Goal: Information Seeking & Learning: Learn about a topic

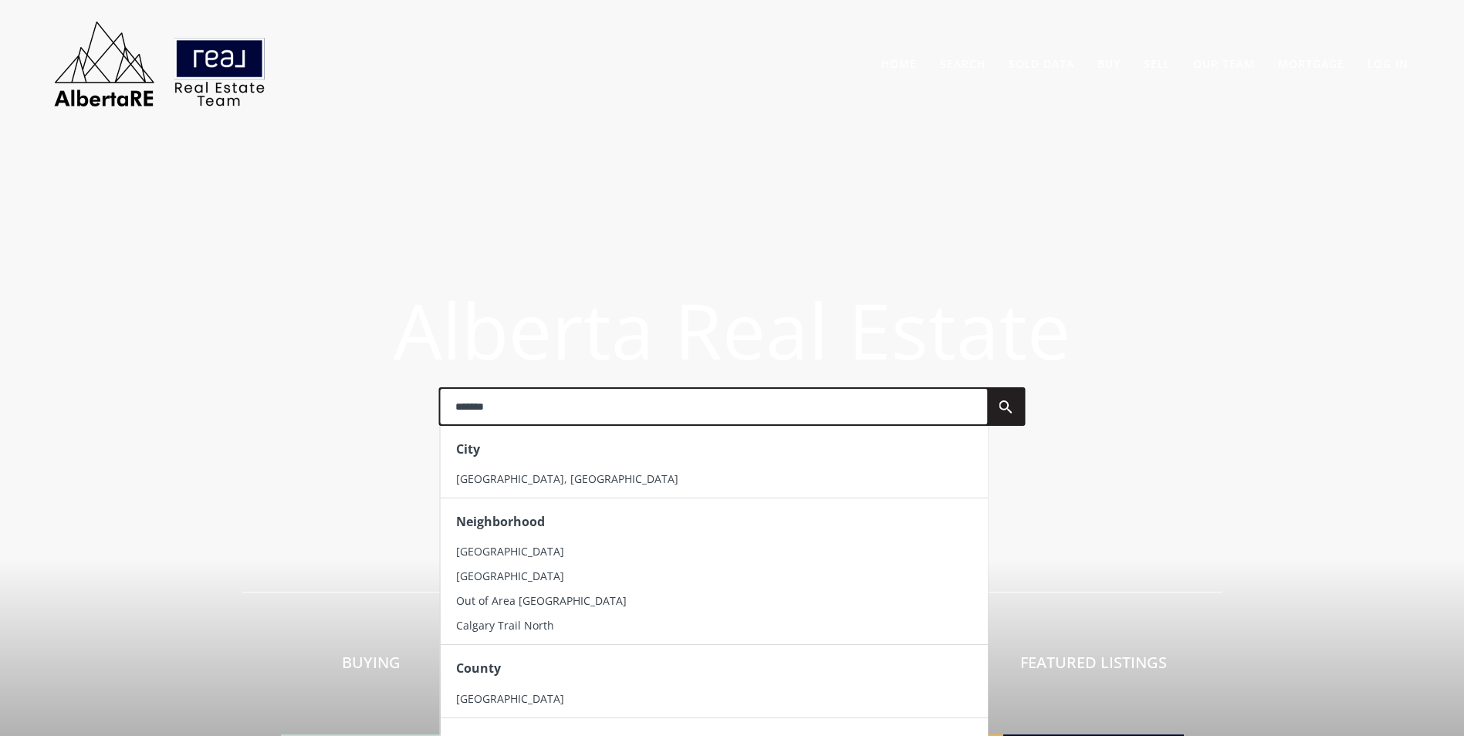
type input "*******"
click at [512, 489] on li "[GEOGRAPHIC_DATA], [GEOGRAPHIC_DATA]" at bounding box center [713, 479] width 547 height 25
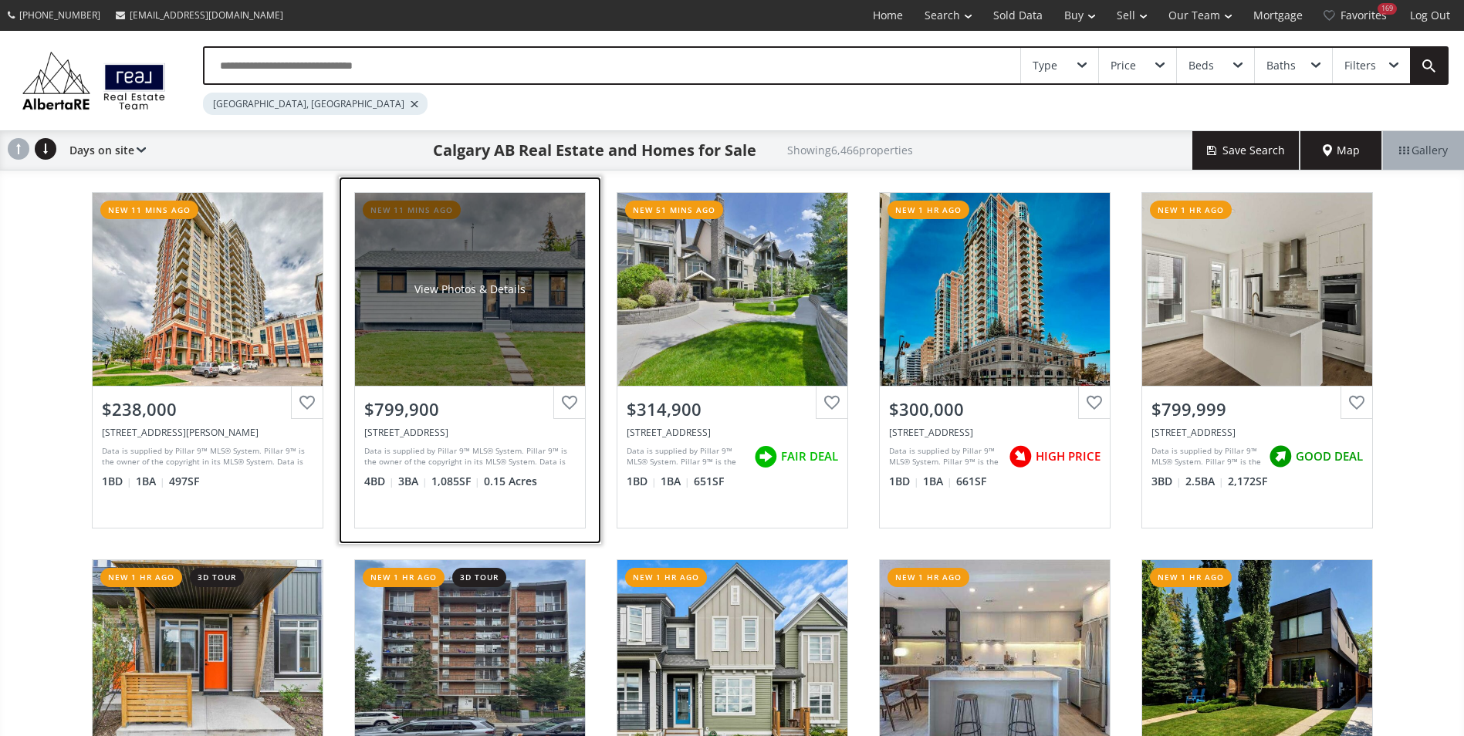
click at [445, 255] on div "View Photos & Details" at bounding box center [470, 289] width 230 height 193
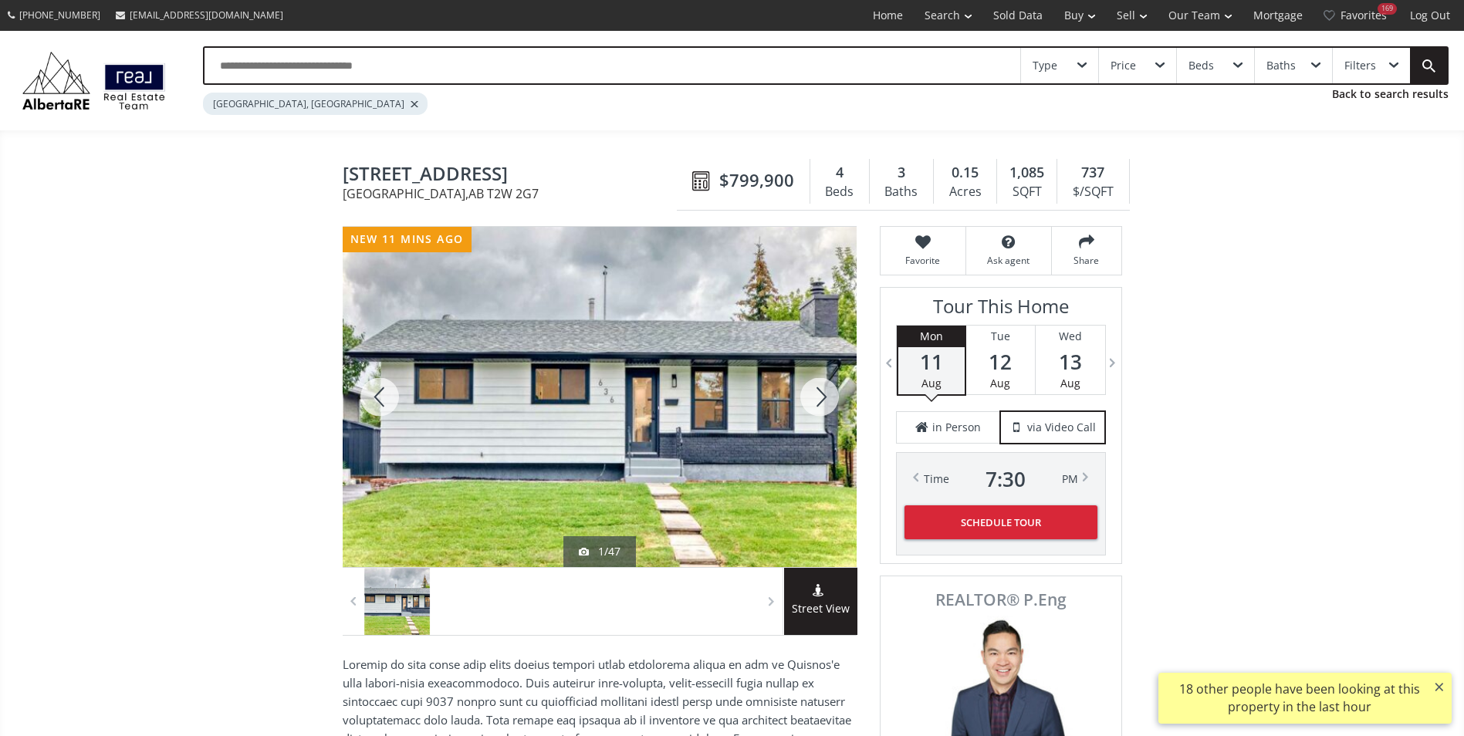
click at [830, 387] on div at bounding box center [820, 397] width 74 height 340
click at [831, 387] on div at bounding box center [820, 397] width 74 height 340
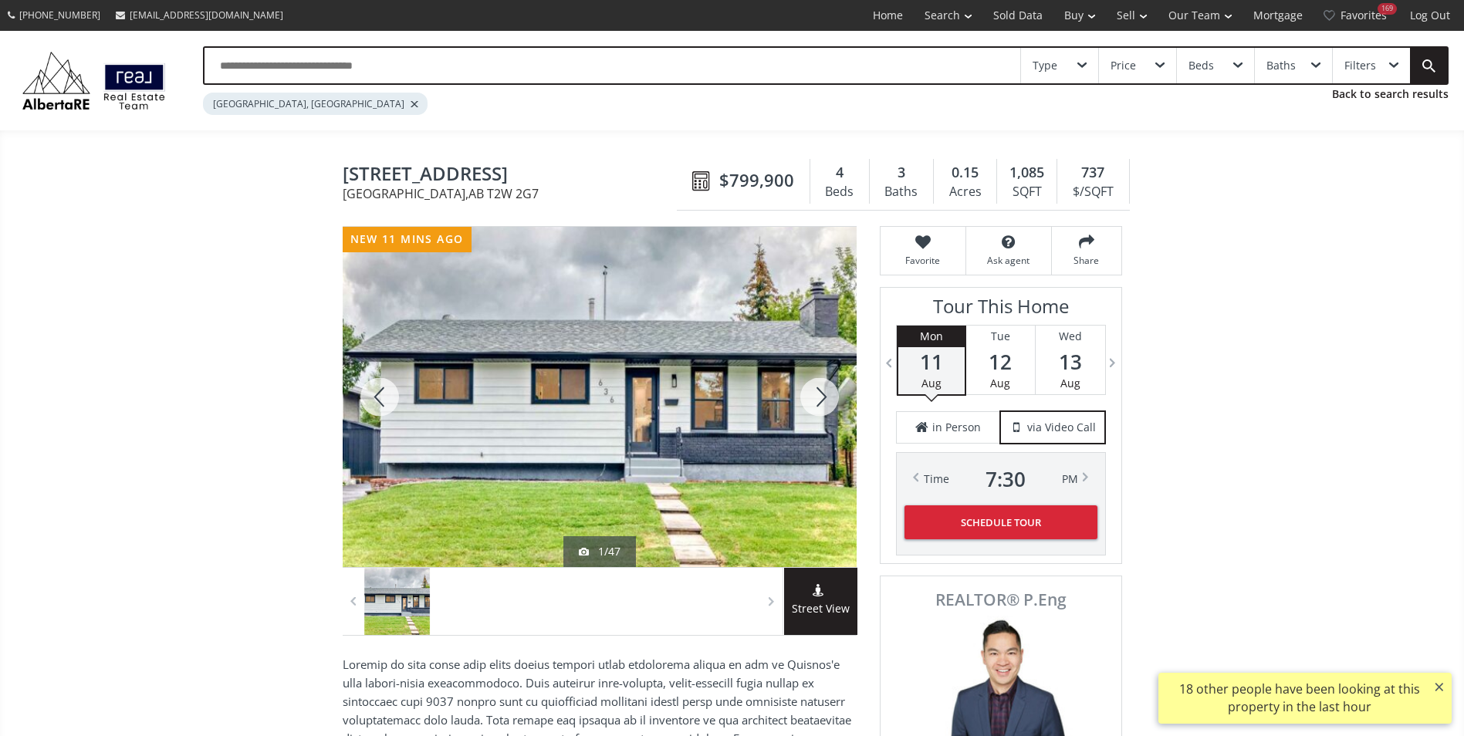
click at [831, 387] on div at bounding box center [820, 397] width 74 height 340
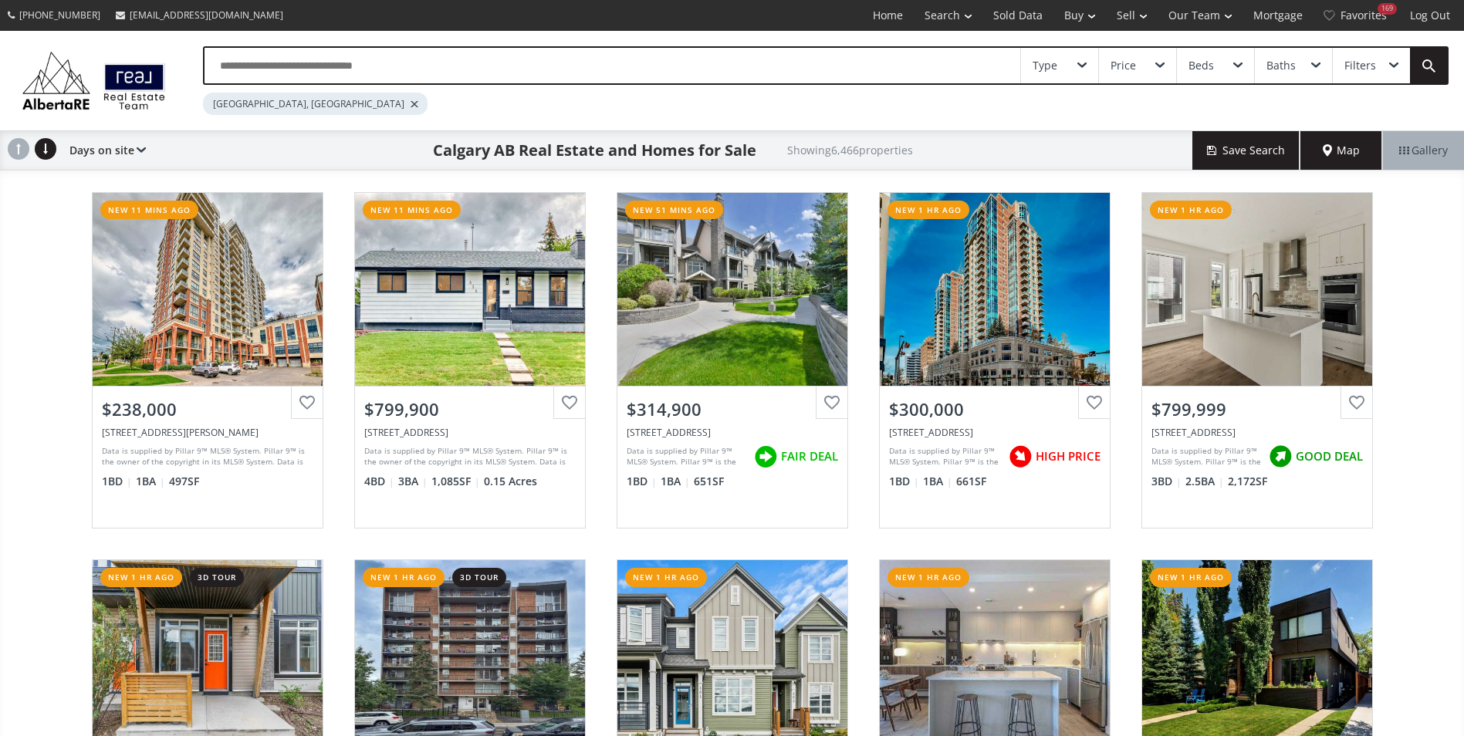
click at [291, 59] on input "text" at bounding box center [613, 66] width 816 height 36
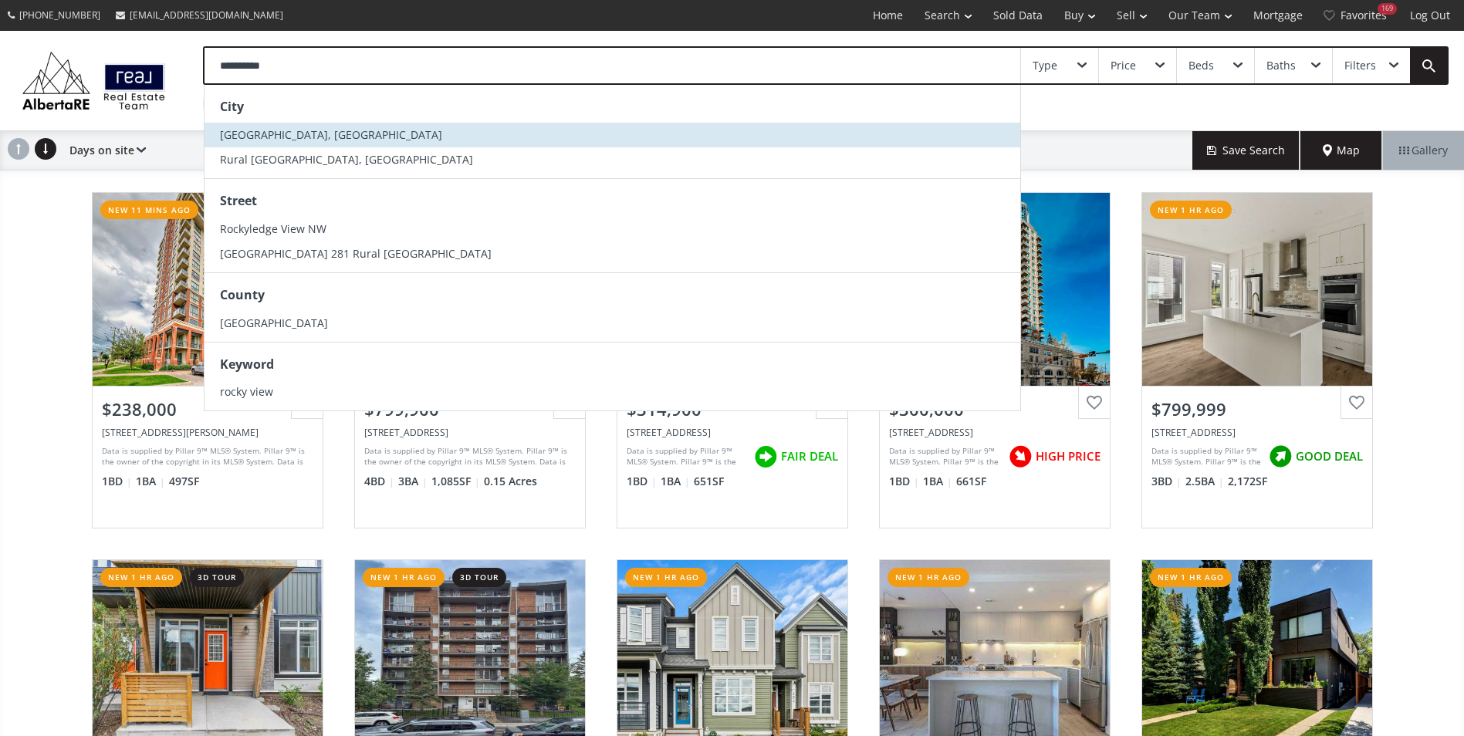
type input "**********"
click at [278, 138] on span "Rocky View County, AB" at bounding box center [331, 134] width 222 height 15
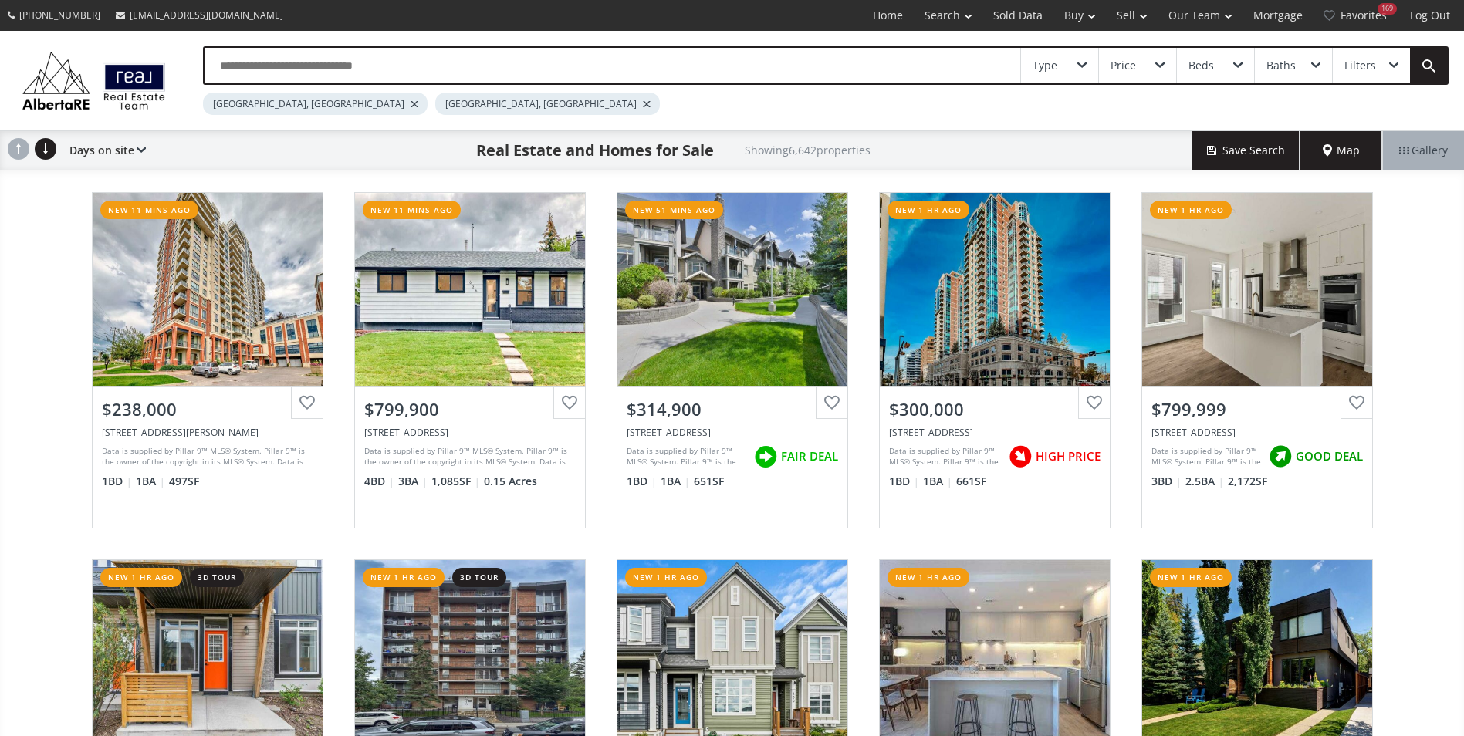
click at [411, 103] on div at bounding box center [415, 104] width 8 height 6
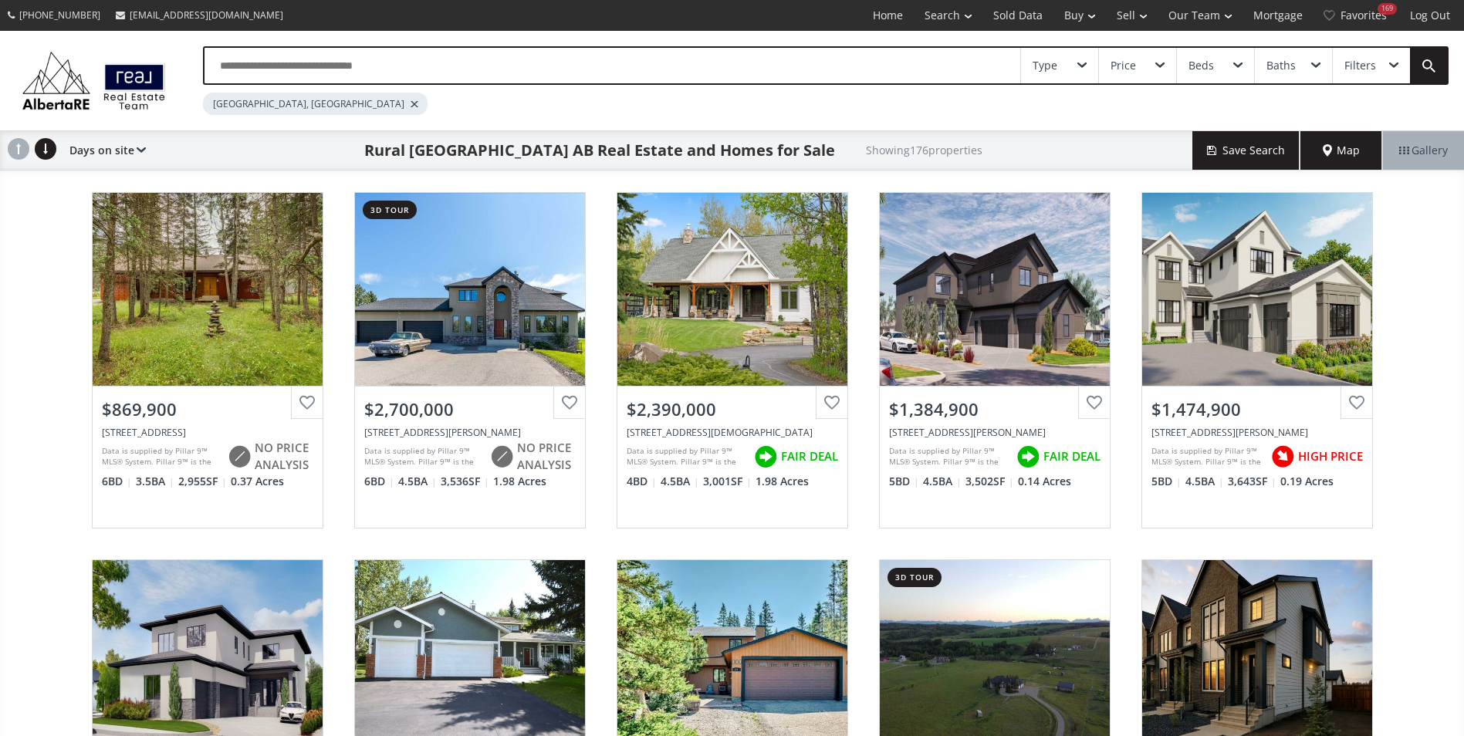
click at [316, 72] on input "text" at bounding box center [613, 66] width 816 height 36
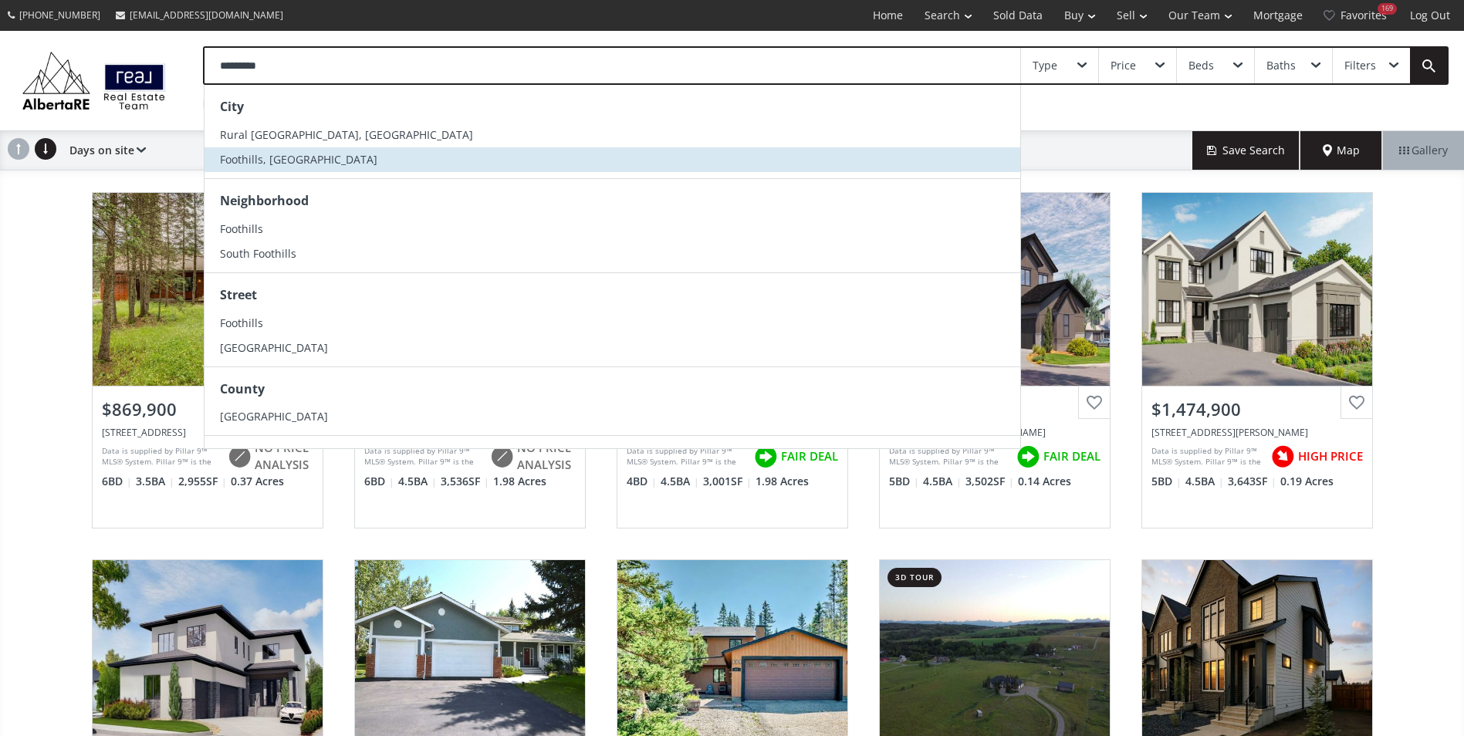
type input "*********"
click at [326, 167] on li "Foothills, AB" at bounding box center [613, 159] width 816 height 25
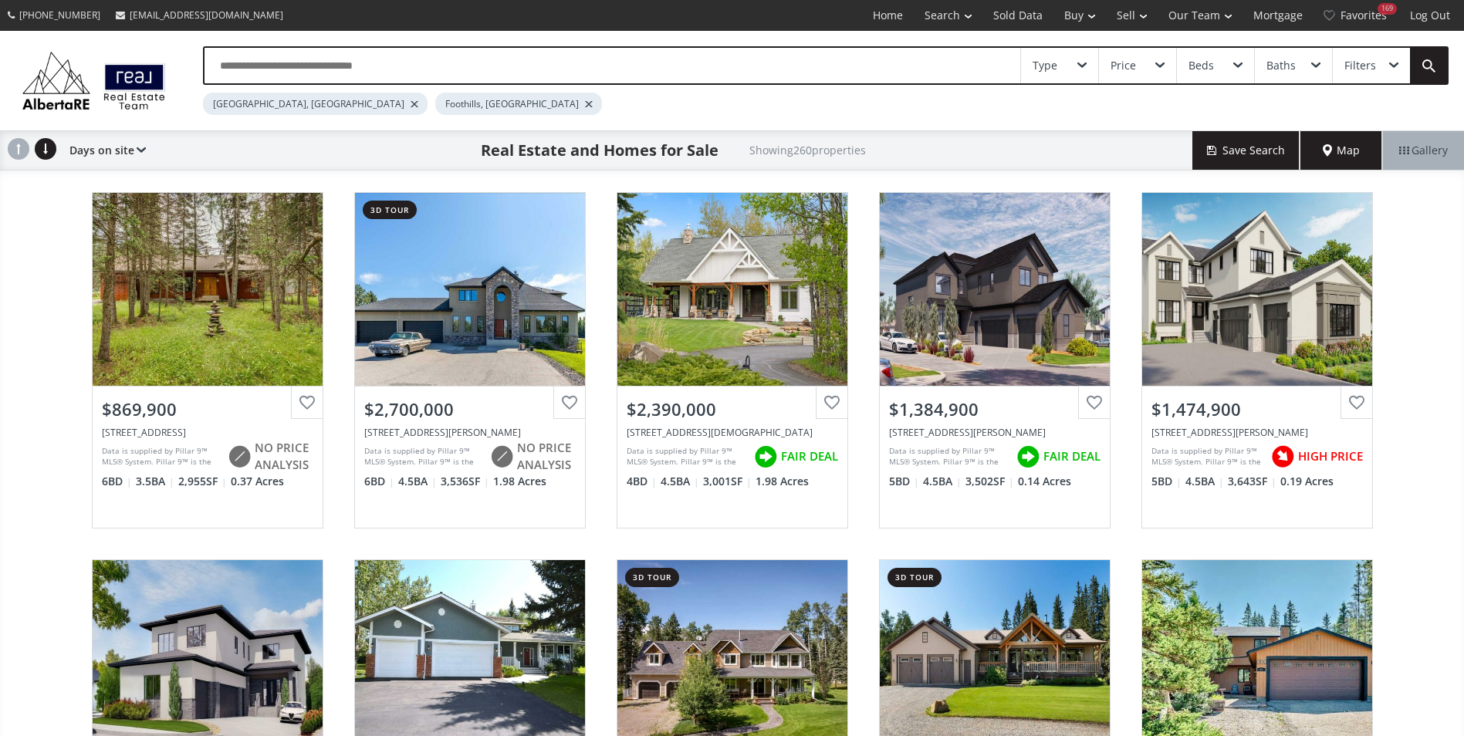
click at [411, 106] on div at bounding box center [415, 104] width 8 height 6
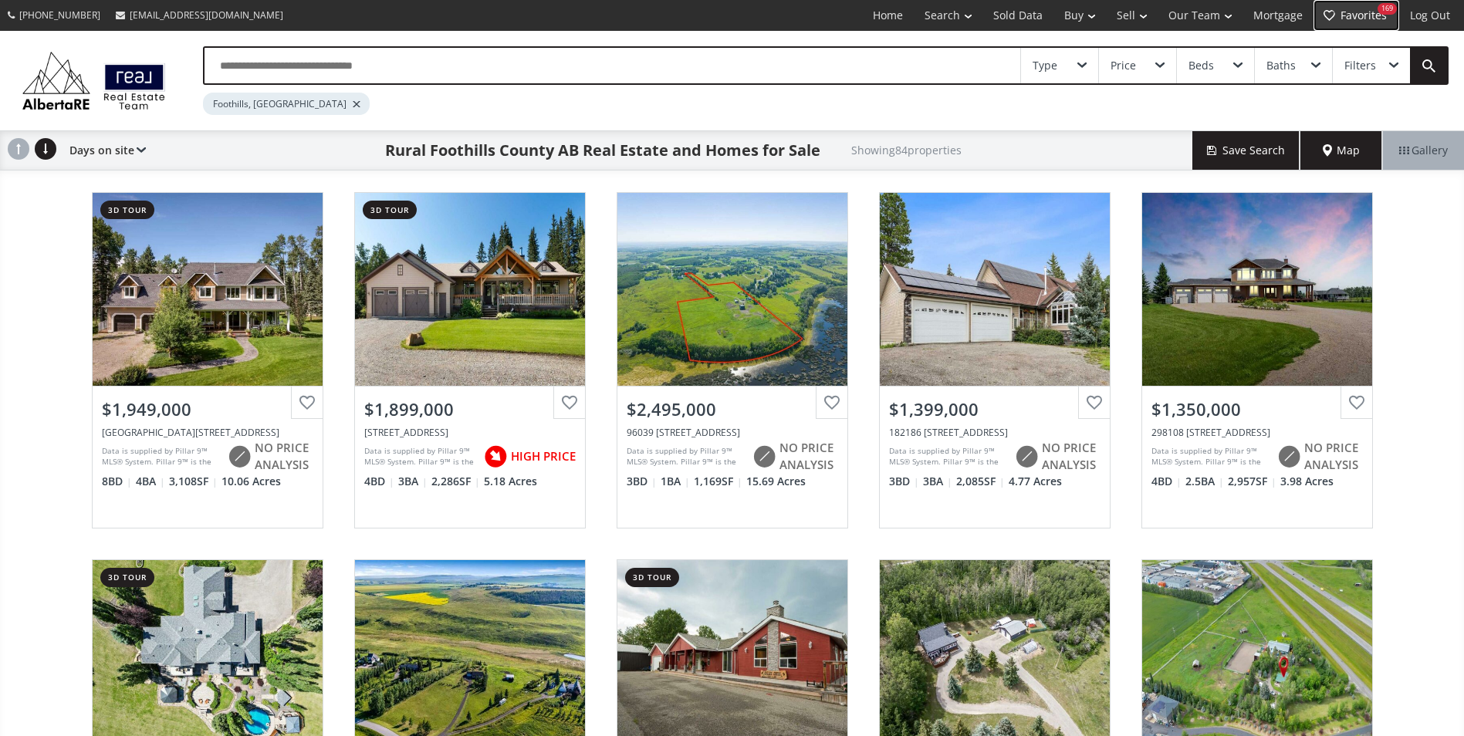
click at [1362, 15] on link "Favorites 169" at bounding box center [1357, 15] width 86 height 31
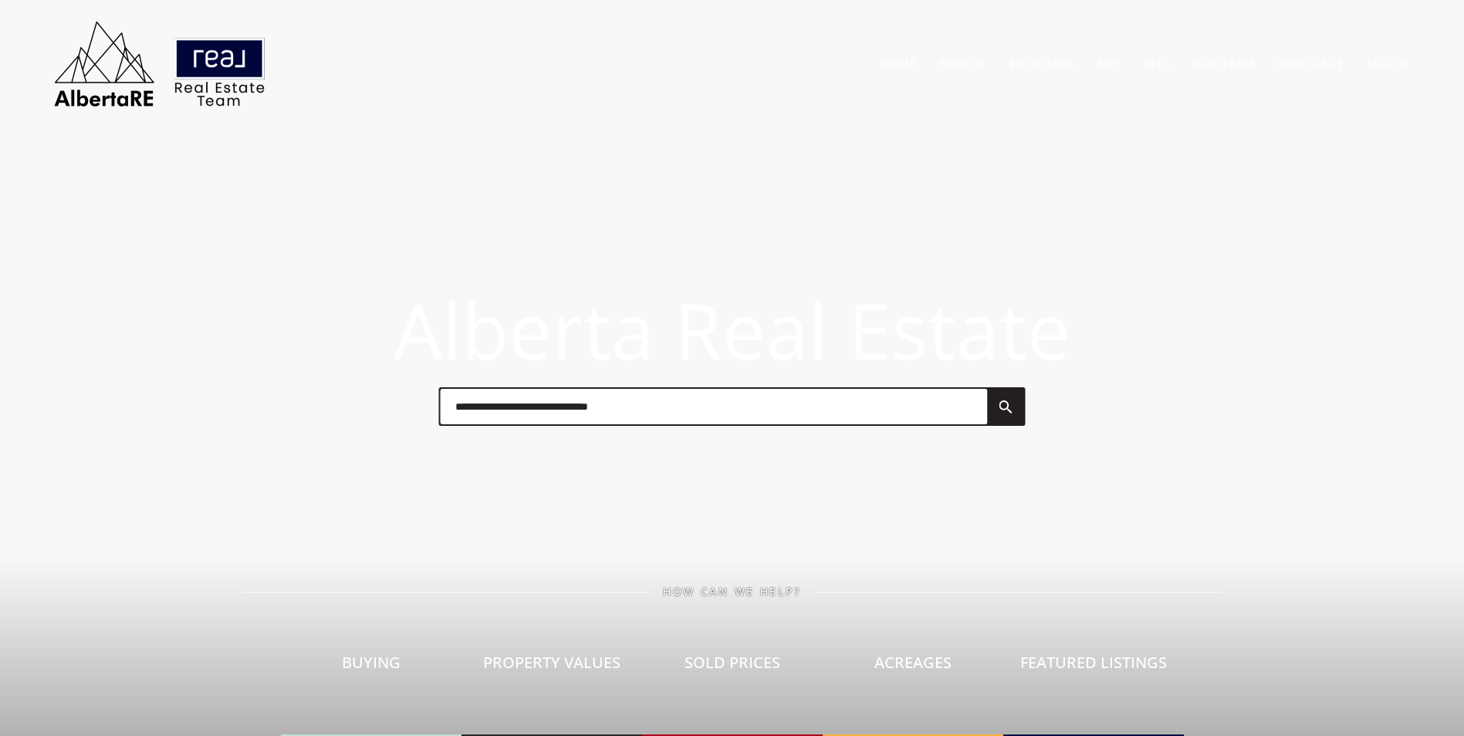
click at [543, 409] on input "text" at bounding box center [713, 407] width 547 height 36
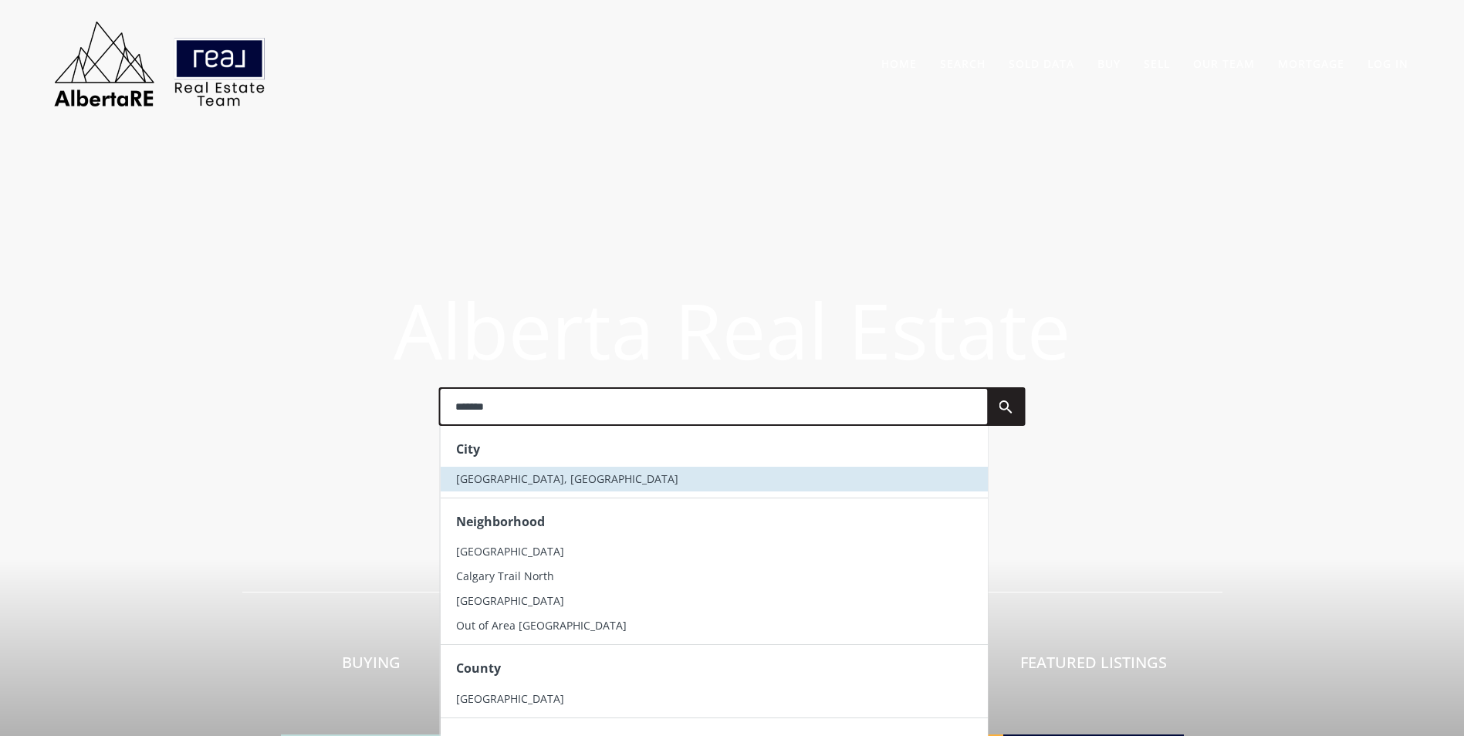
type input "*******"
click at [523, 478] on li "[GEOGRAPHIC_DATA], [GEOGRAPHIC_DATA]" at bounding box center [713, 479] width 547 height 25
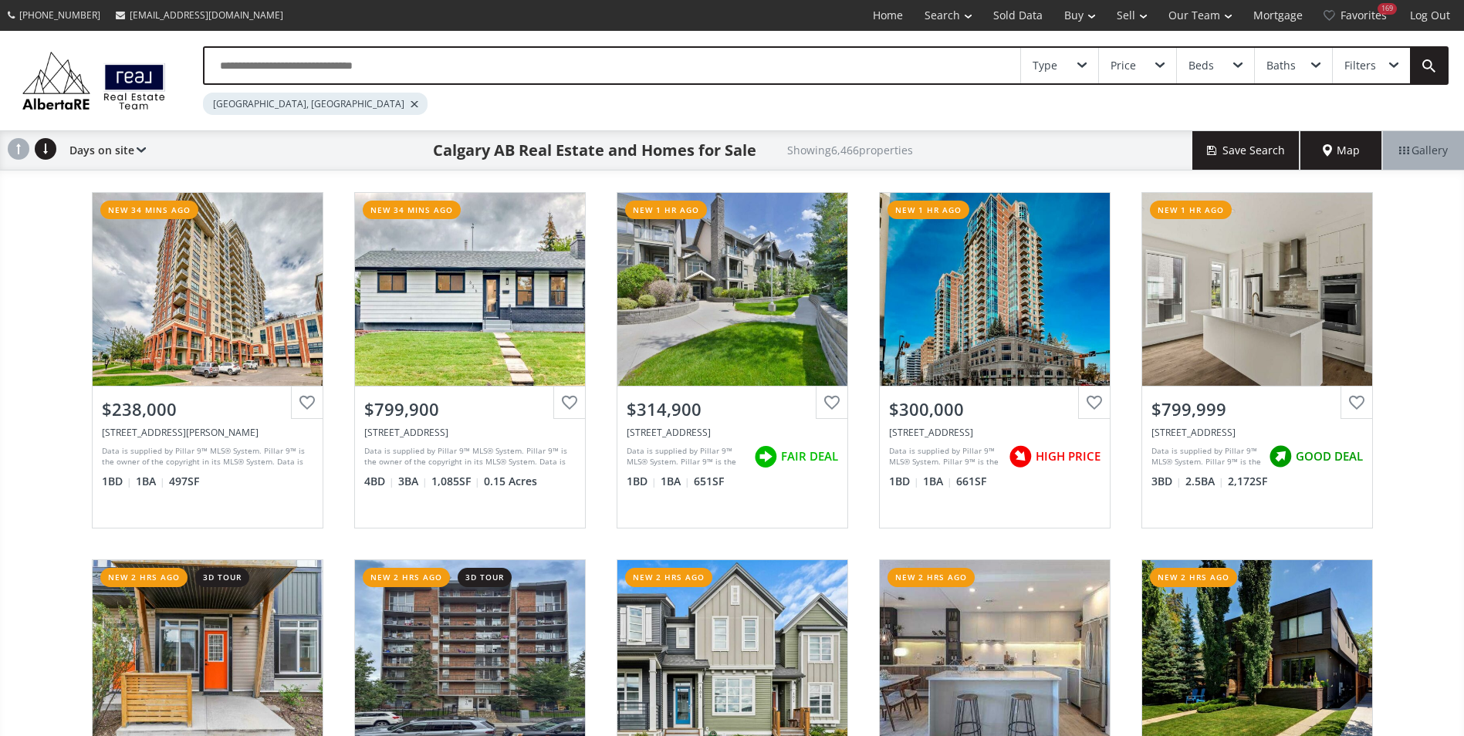
click at [287, 68] on input "text" at bounding box center [613, 66] width 816 height 36
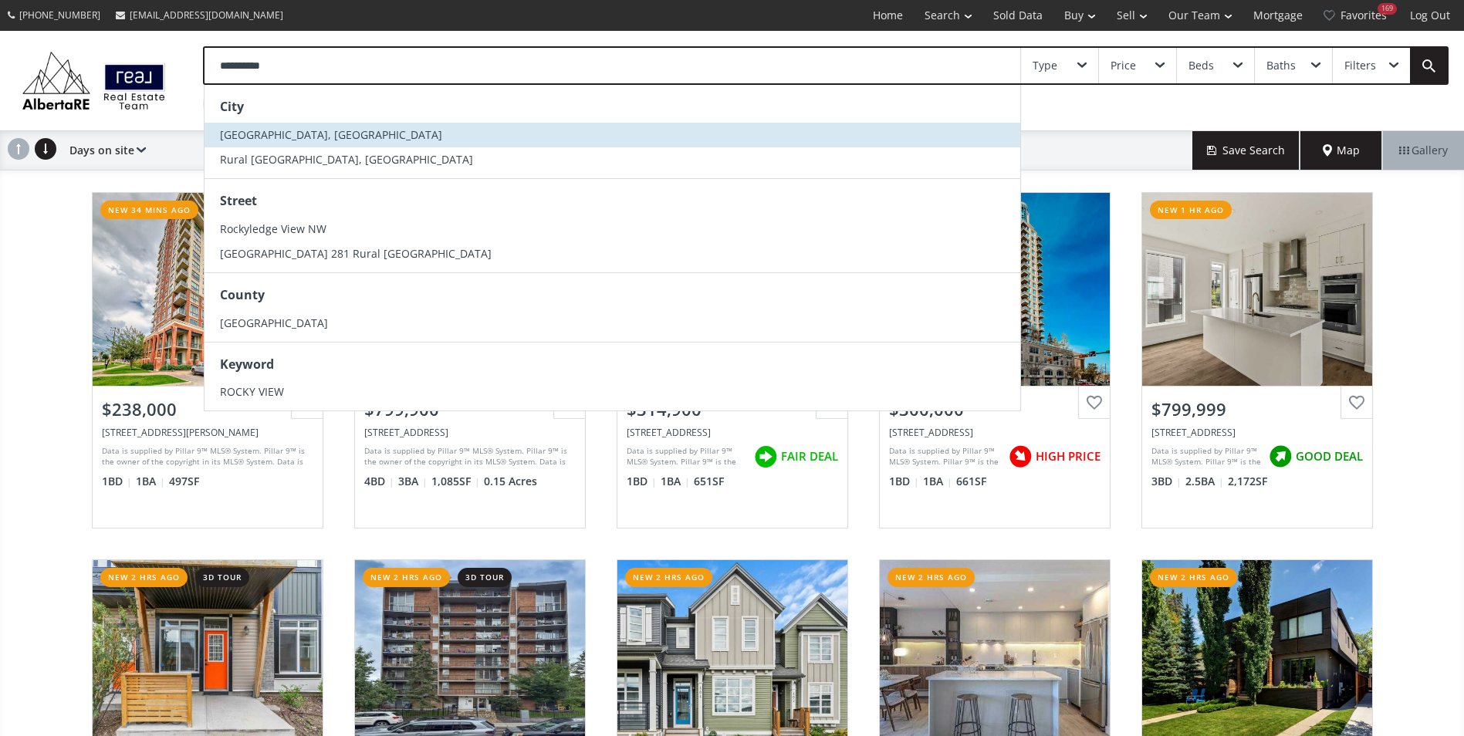
type input "**********"
click at [326, 137] on span "Rocky View County, AB" at bounding box center [331, 134] width 222 height 15
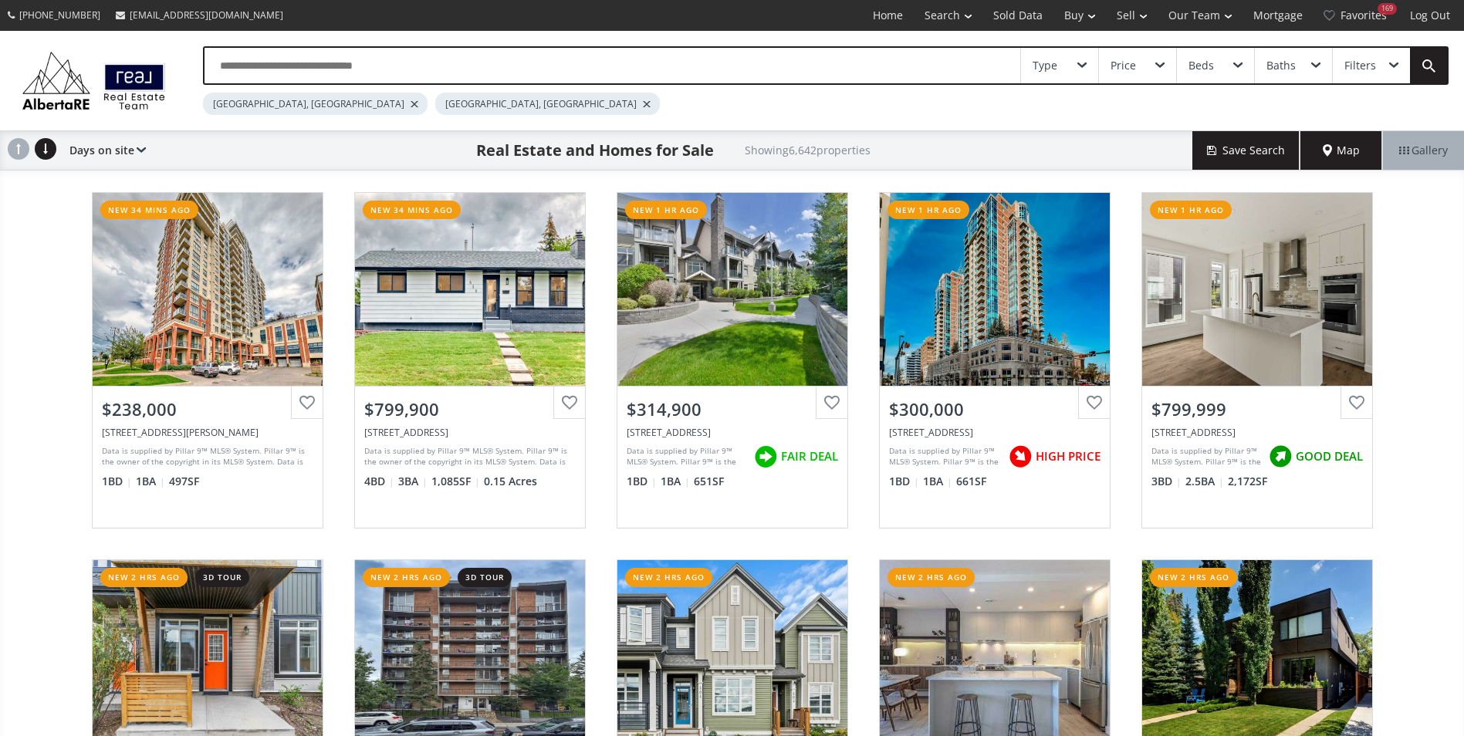
click at [411, 107] on div at bounding box center [415, 104] width 8 height 6
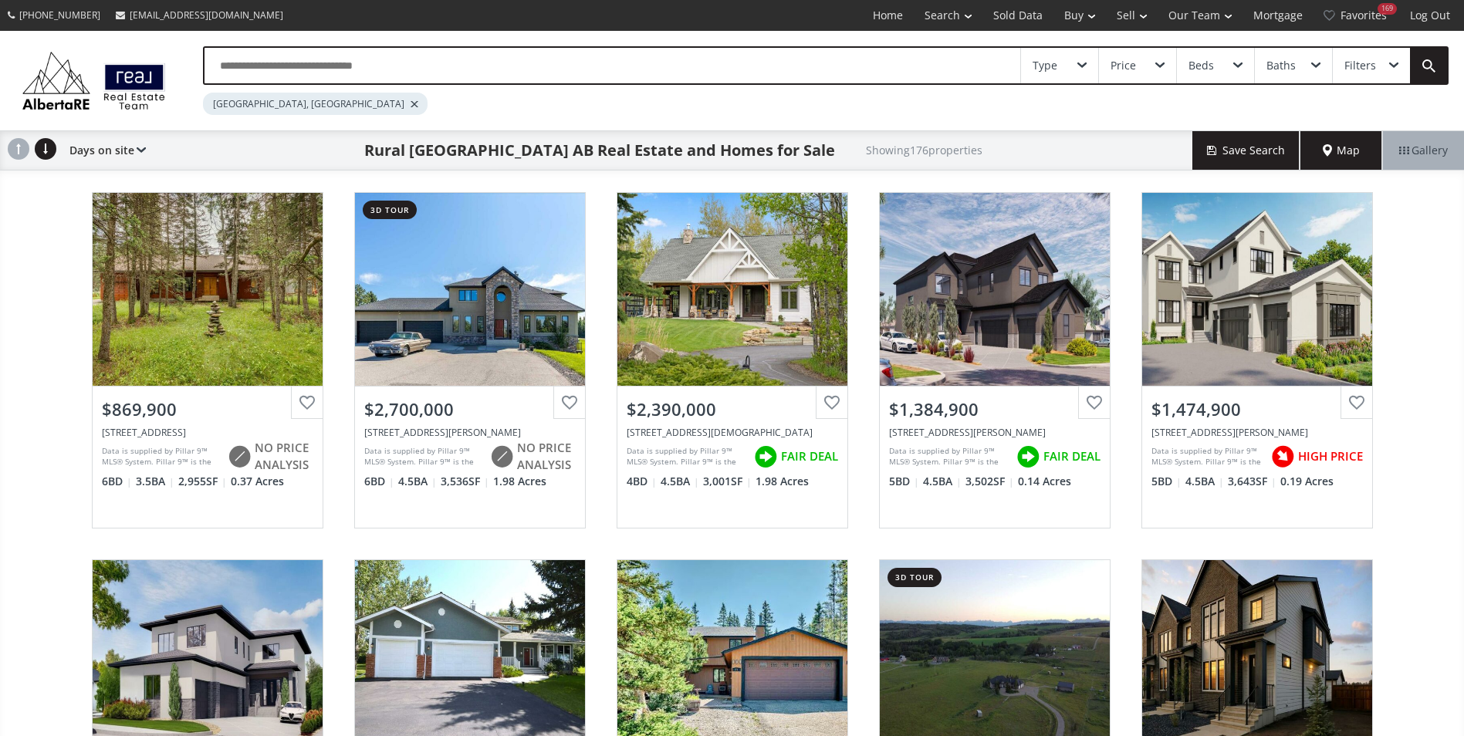
click at [291, 46] on div "Type Price Beds Baths Filters Rocky View County, AB" at bounding box center [732, 81] width 1464 height 100
click at [286, 63] on input "text" at bounding box center [613, 66] width 816 height 36
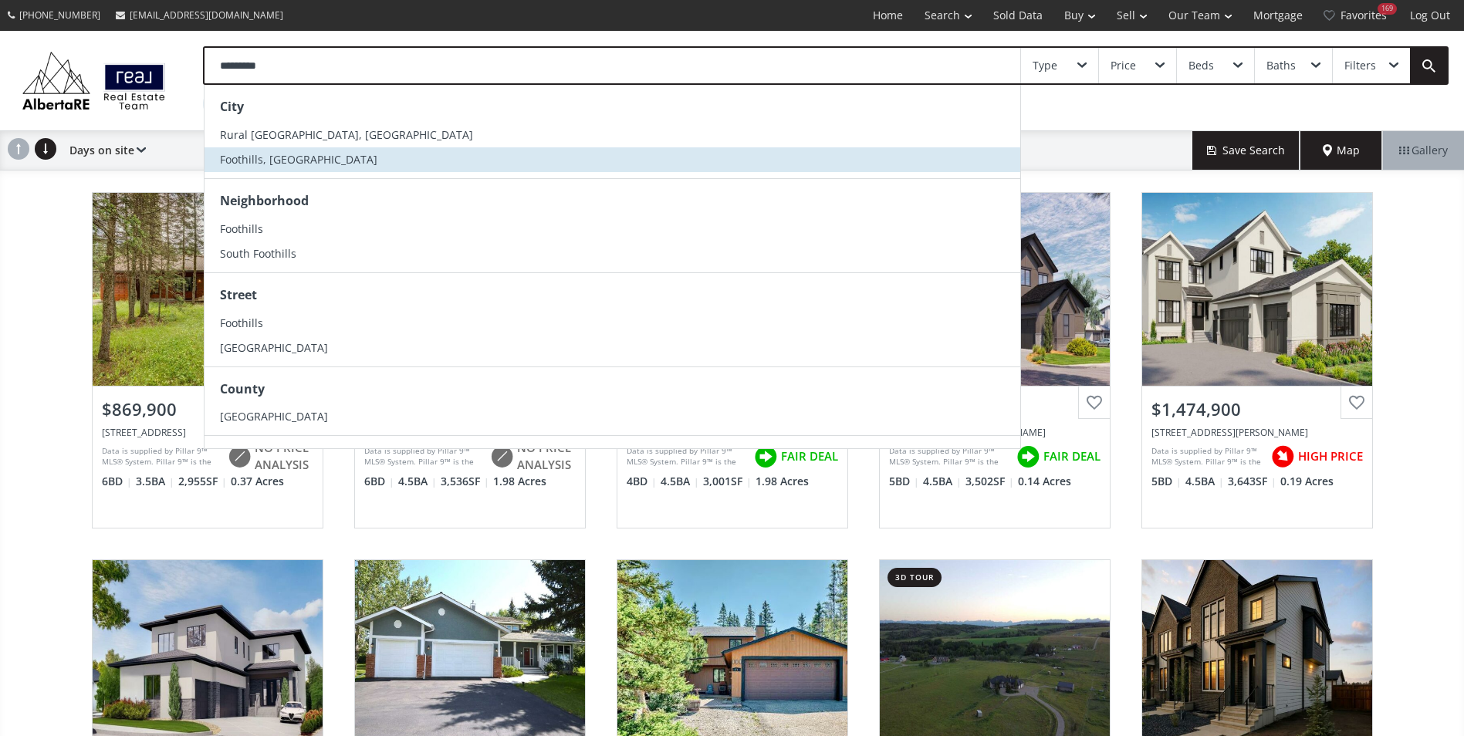
type input "*********"
click at [300, 153] on li "Foothills, AB" at bounding box center [613, 159] width 816 height 25
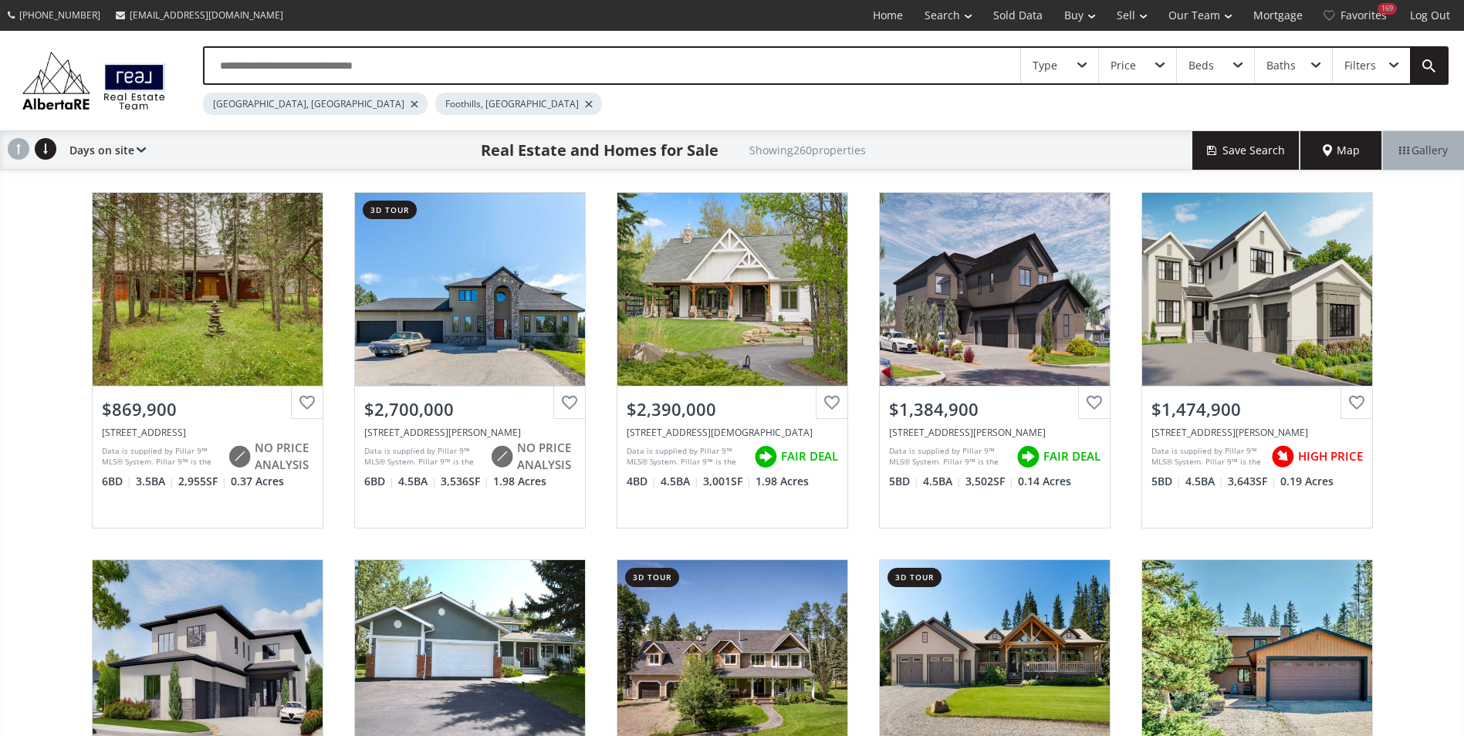
click at [411, 103] on div at bounding box center [415, 104] width 8 height 6
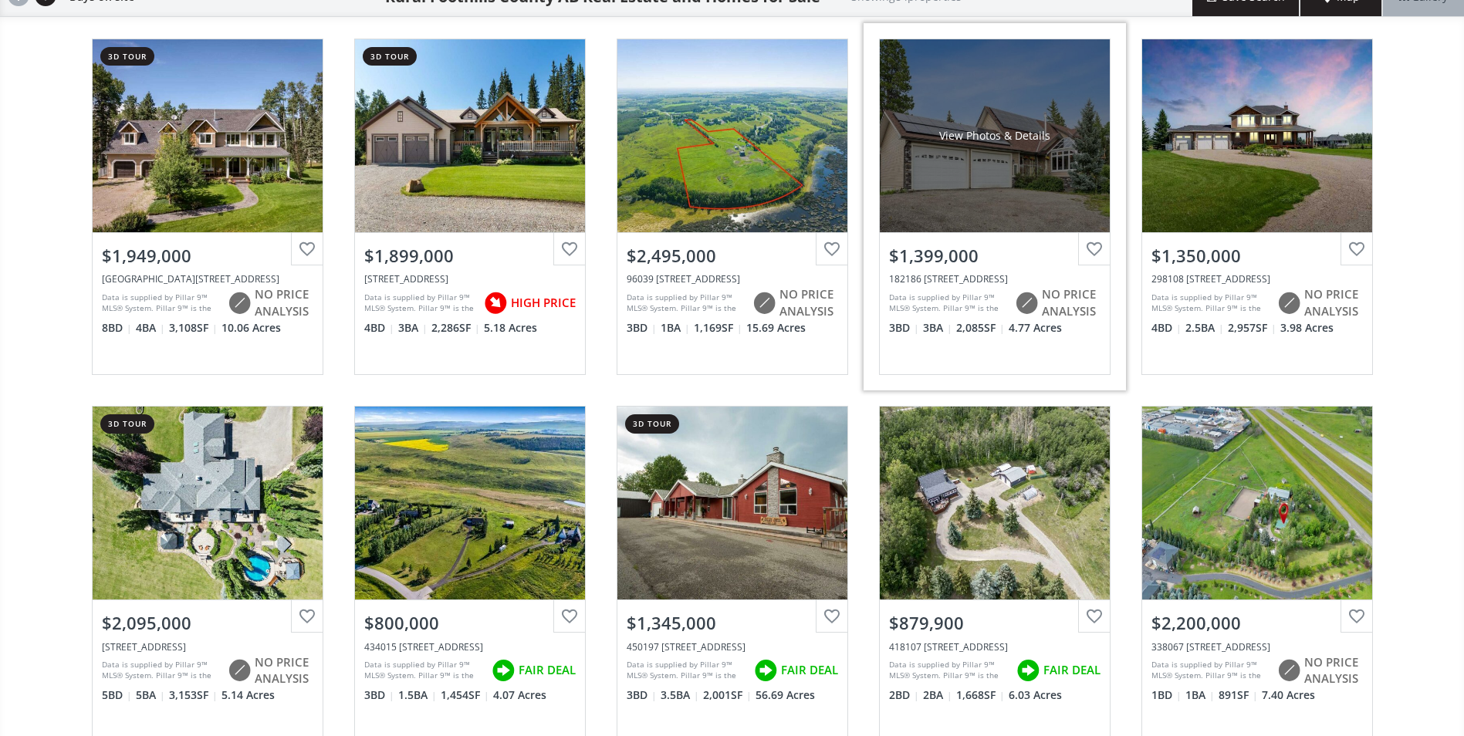
scroll to position [154, 0]
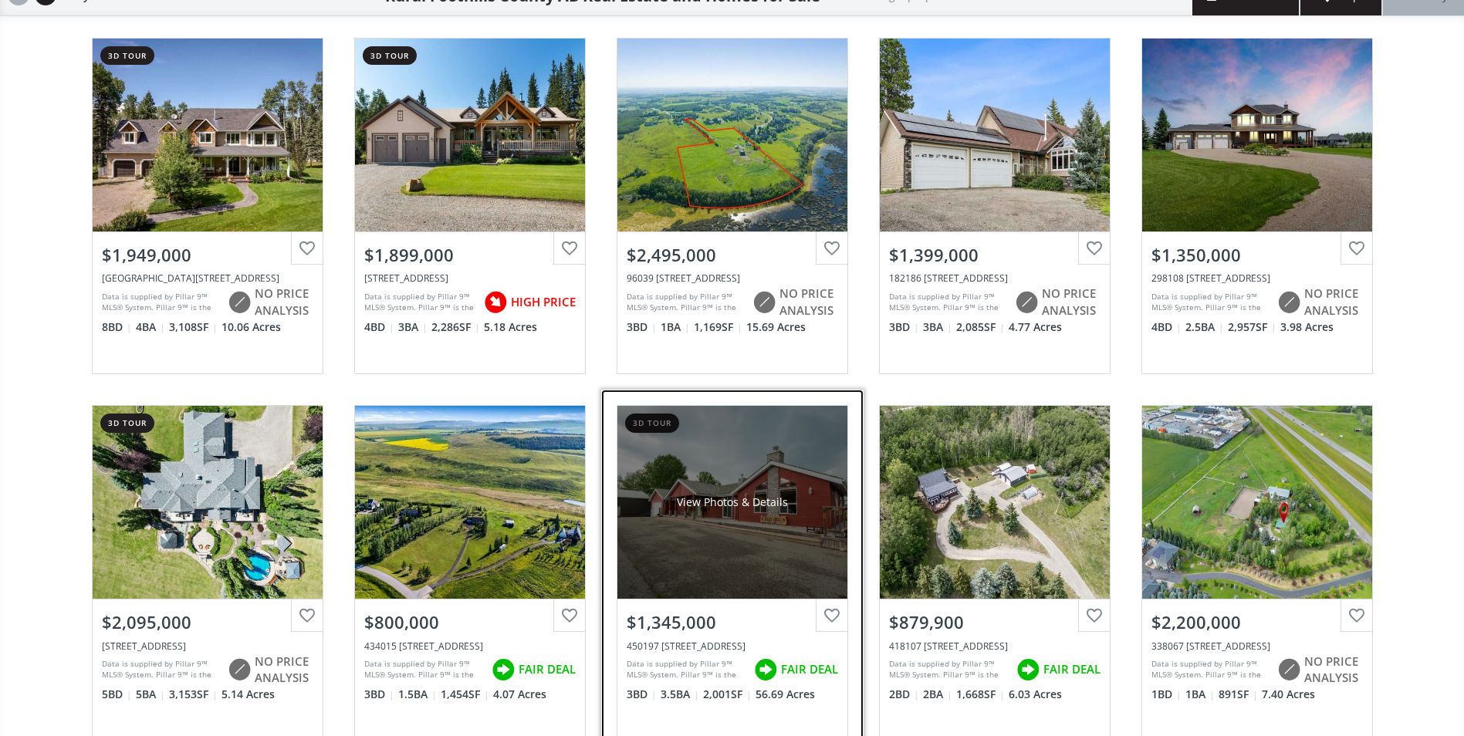
click at [754, 458] on div "View Photos & Details" at bounding box center [732, 502] width 230 height 193
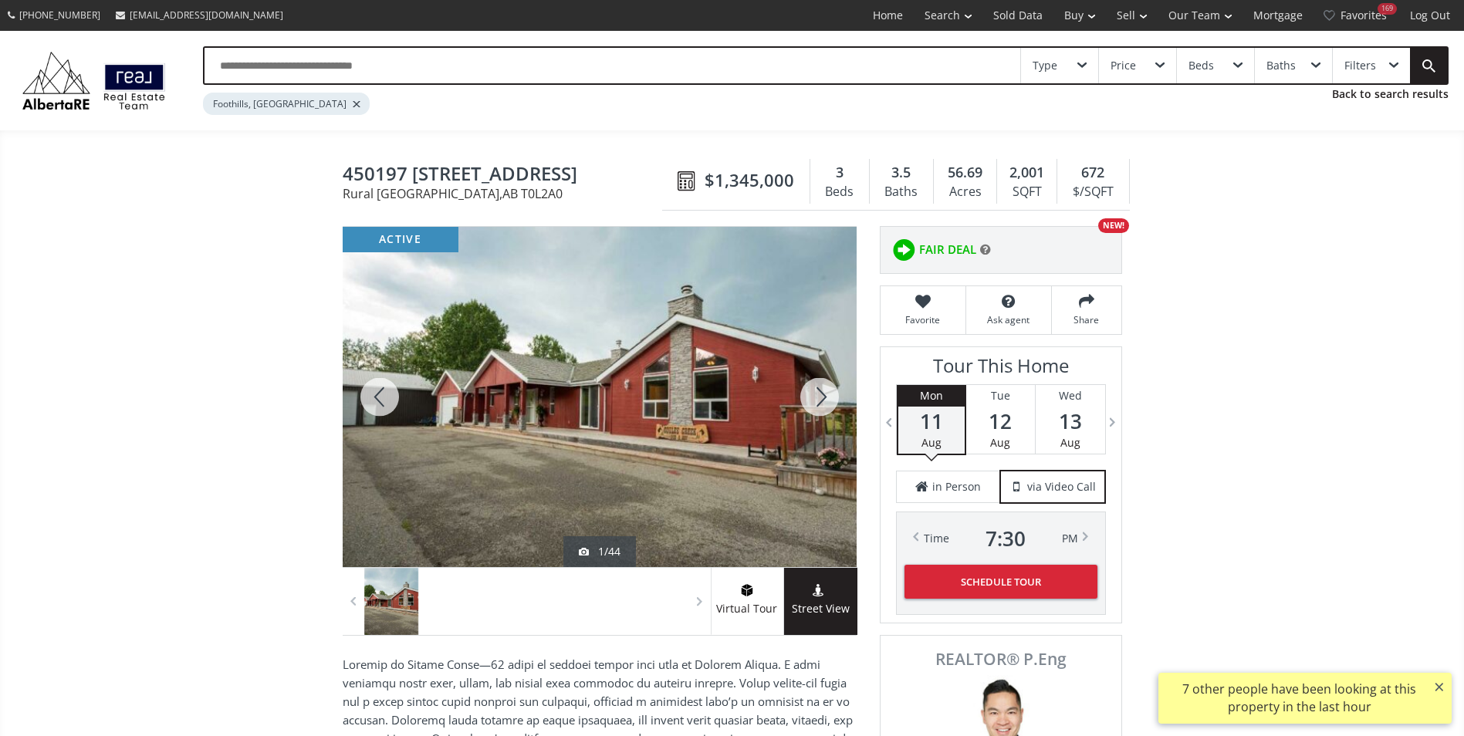
click at [824, 397] on div at bounding box center [820, 397] width 74 height 340
click at [817, 386] on div at bounding box center [820, 397] width 74 height 340
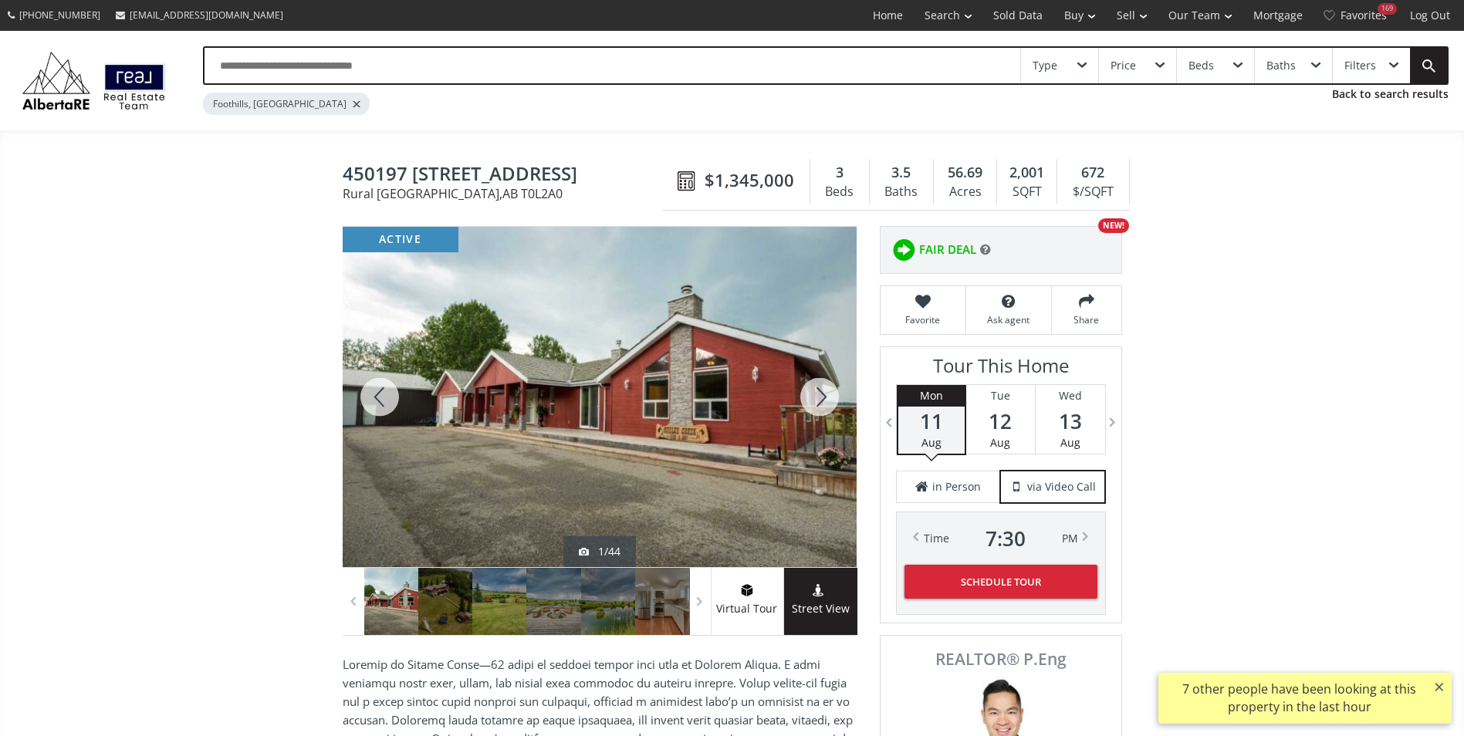
click at [817, 386] on div at bounding box center [820, 397] width 74 height 340
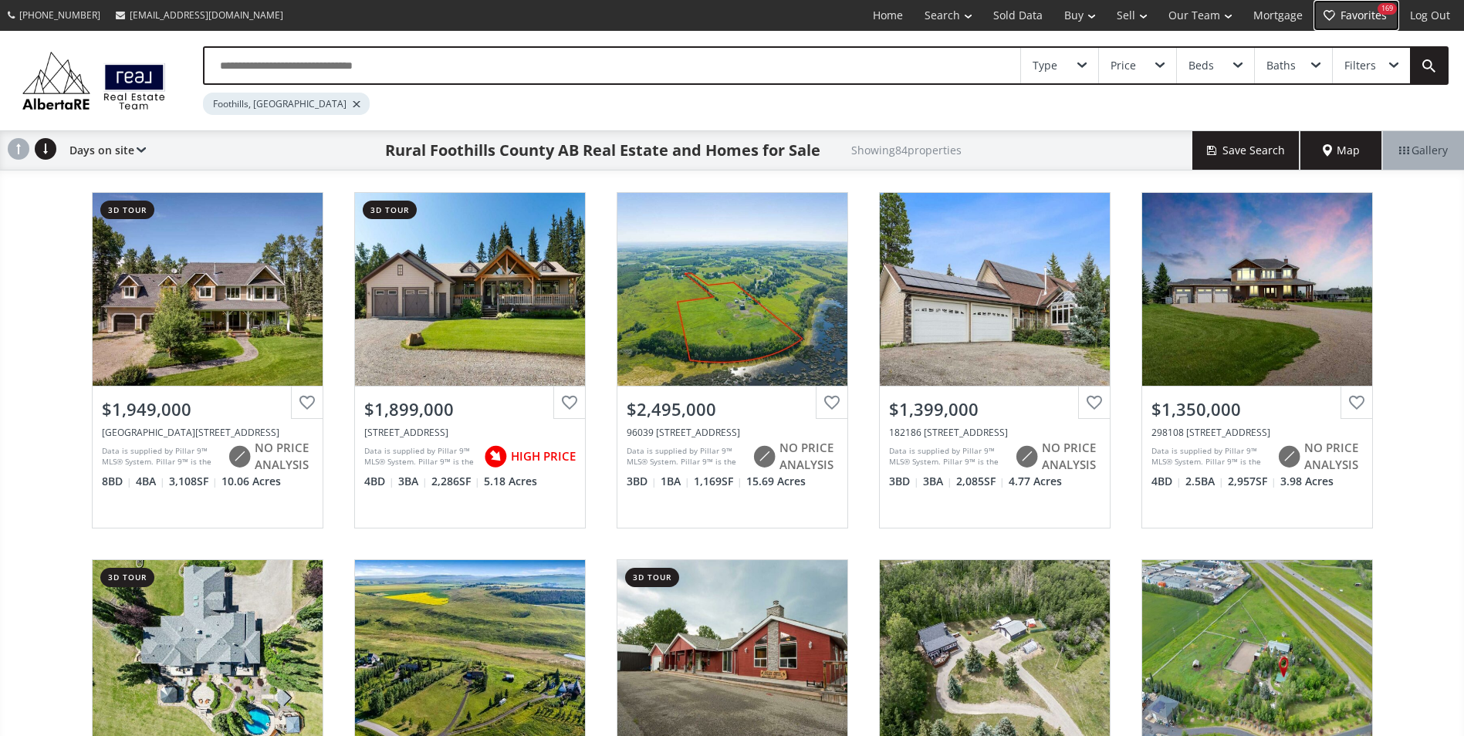
click at [1385, 22] on link "Favorites 169" at bounding box center [1357, 15] width 86 height 31
